Goal: Transaction & Acquisition: Purchase product/service

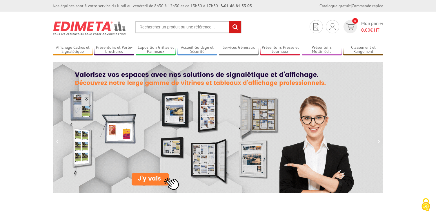
click at [168, 27] on input "text" at bounding box center [188, 27] width 106 height 12
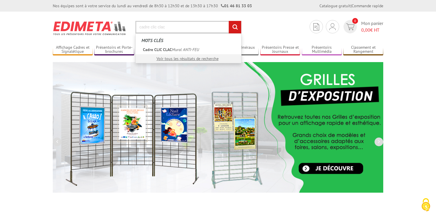
type input "cadre clic clac"
click at [235, 27] on input "rechercher" at bounding box center [235, 27] width 12 height 12
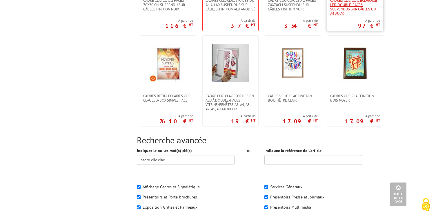
scroll to position [547, 0]
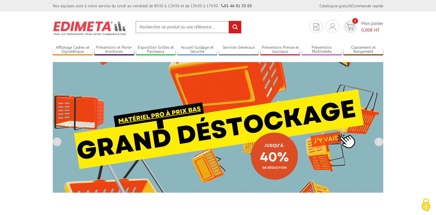
click at [190, 24] on input "text" at bounding box center [188, 27] width 106 height 12
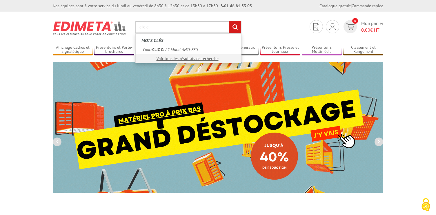
type input "clic c"
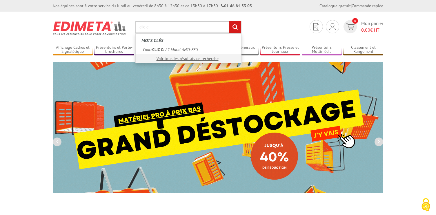
click at [235, 27] on input "rechercher" at bounding box center [235, 27] width 12 height 12
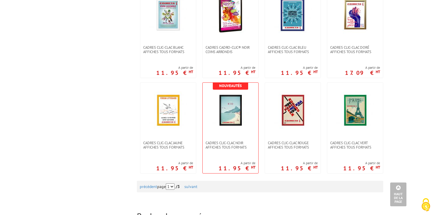
scroll to position [521, 0]
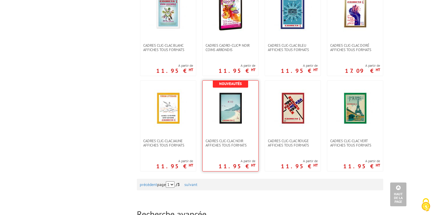
click at [233, 148] on div "Nouveautés Cadres clic-clac noir affiches tous formats A partir de 11.95 € HT" at bounding box center [230, 125] width 56 height 91
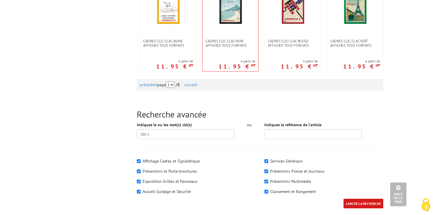
scroll to position [620, 0]
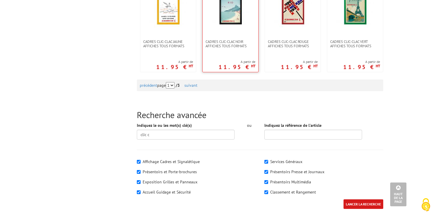
click at [235, 30] on link at bounding box center [231, 10] width 56 height 58
click at [232, 49] on div "Nouveautés Cadres clic-clac noir affiches tous formats A partir de 11.95 € HT" at bounding box center [230, 26] width 56 height 91
